Goal: Task Accomplishment & Management: Use online tool/utility

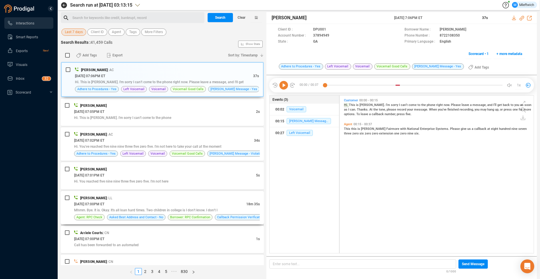
scroll to position [156, 191]
click at [113, 33] on span "Agent" at bounding box center [116, 32] width 9 height 7
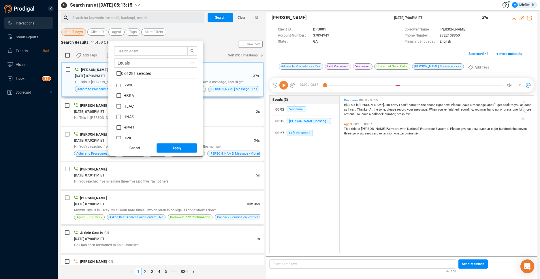
scroll to position [1160, 0]
click at [118, 89] on input "HJAC" at bounding box center [118, 89] width 5 height 5
checkbox input "true"
click at [177, 148] on span "Apply" at bounding box center [176, 148] width 9 height 9
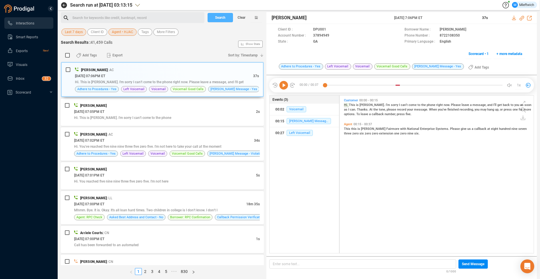
click at [226, 18] on button "Search" at bounding box center [220, 17] width 25 height 9
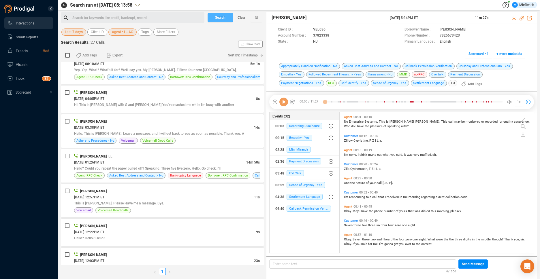
scroll to position [728, 0]
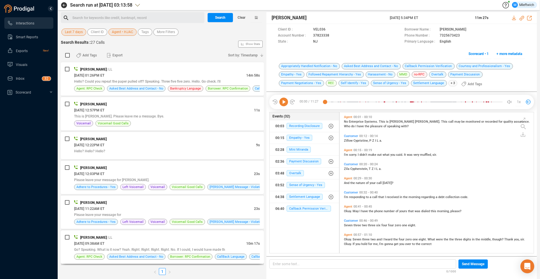
click at [133, 246] on div "08/08/2025 @ 09:38AM ET" at bounding box center [160, 244] width 172 height 6
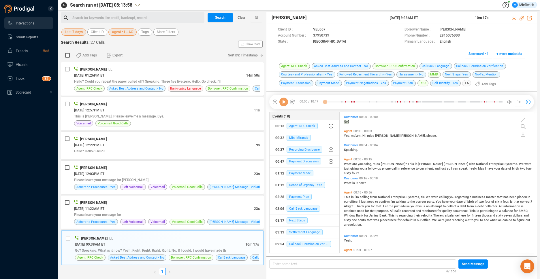
scroll to position [140, 191]
click at [332, 32] on icon at bounding box center [330, 30] width 5 height 5
